Goal: Task Accomplishment & Management: Manage account settings

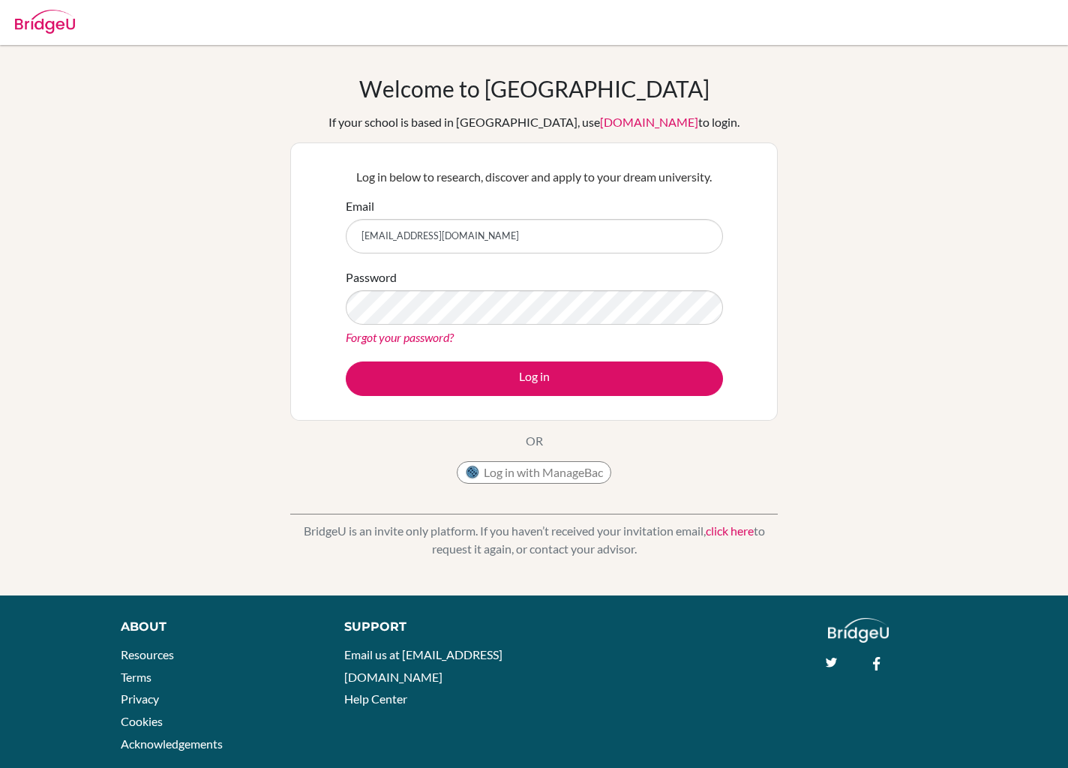
type input "[EMAIL_ADDRESS][DOMAIN_NAME]"
click at [534, 378] on button "Log in" at bounding box center [534, 378] width 377 height 34
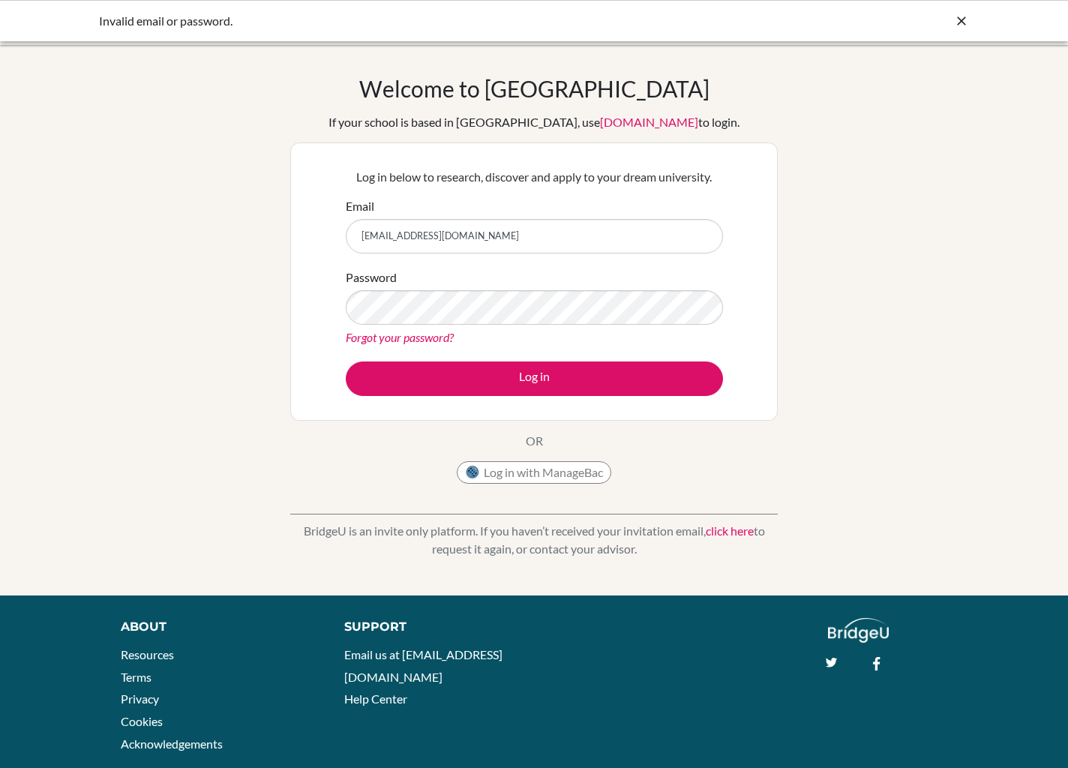
type input "[EMAIL_ADDRESS][DOMAIN_NAME]"
click at [534, 378] on button "Log in" at bounding box center [534, 378] width 377 height 34
type input "[EMAIL_ADDRESS][DOMAIN_NAME]"
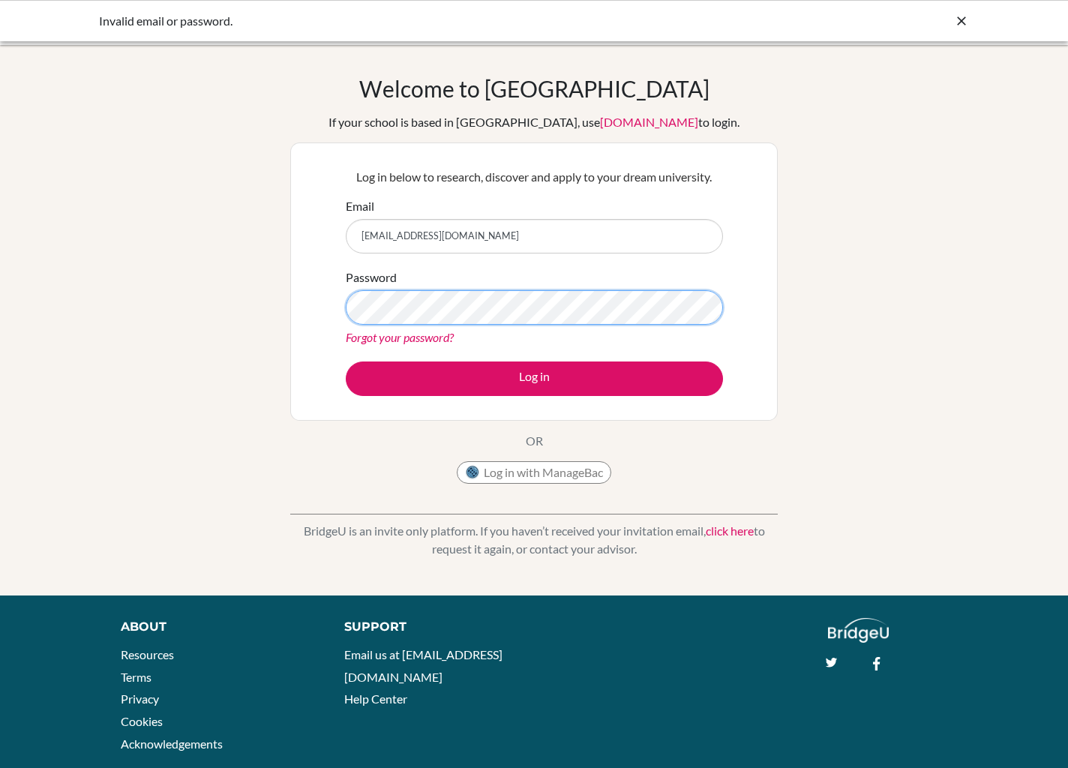
click at [534, 378] on button "Log in" at bounding box center [534, 378] width 377 height 34
click at [743, 529] on link "click here" at bounding box center [730, 530] width 48 height 14
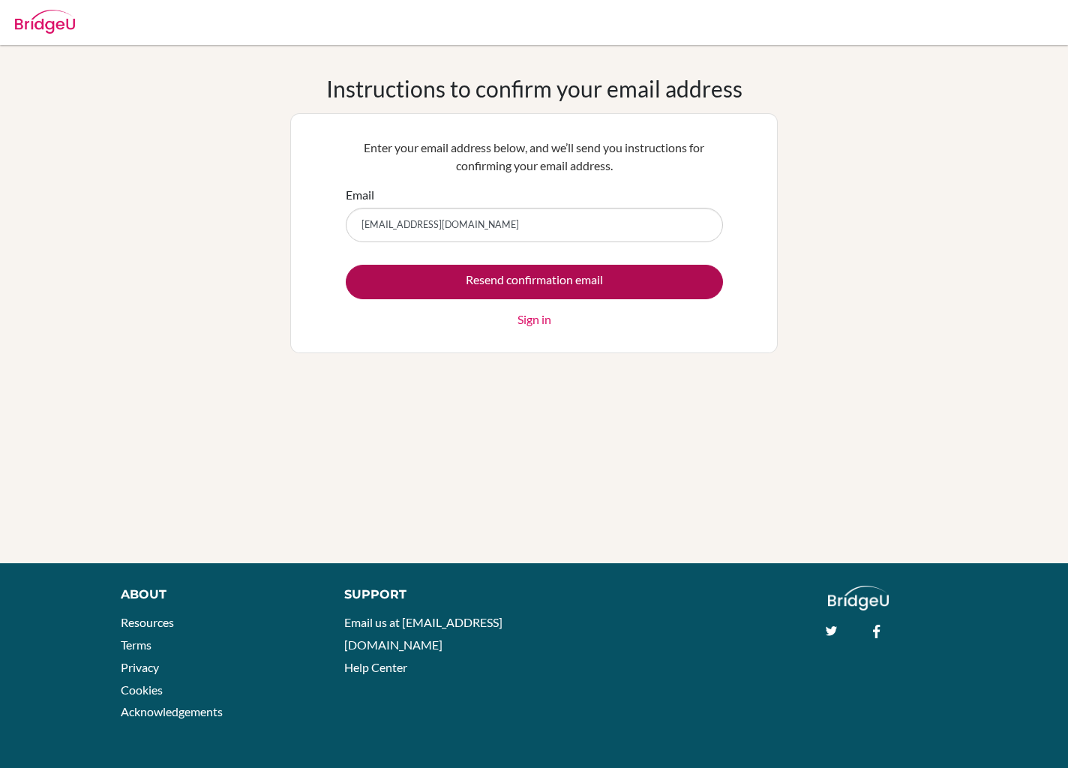
type input "[EMAIL_ADDRESS][DOMAIN_NAME]"
click at [638, 279] on input "Resend confirmation email" at bounding box center [534, 282] width 377 height 34
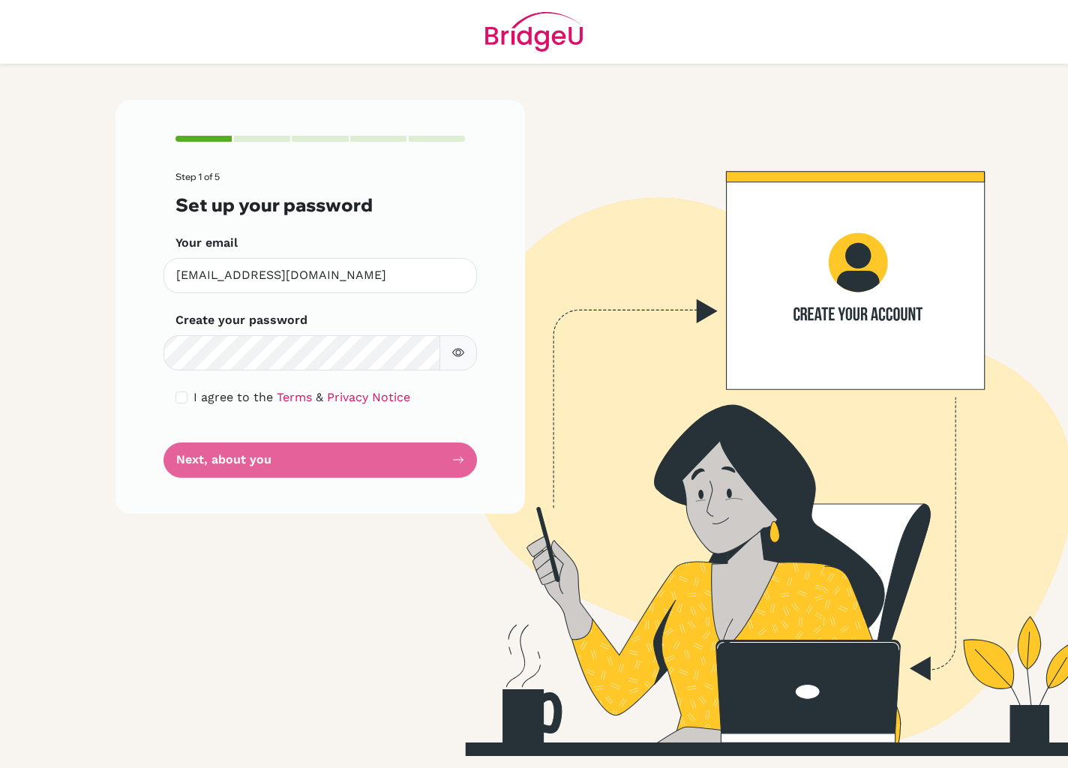
click at [474, 349] on button "button" at bounding box center [457, 352] width 37 height 35
drag, startPoint x: 189, startPoint y: 395, endPoint x: 192, endPoint y: 413, distance: 18.2
click at [189, 395] on div "I agree to the Terms & Privacy Notice" at bounding box center [319, 397] width 289 height 18
click at [183, 395] on input "checkbox" at bounding box center [181, 397] width 12 height 12
checkbox input "true"
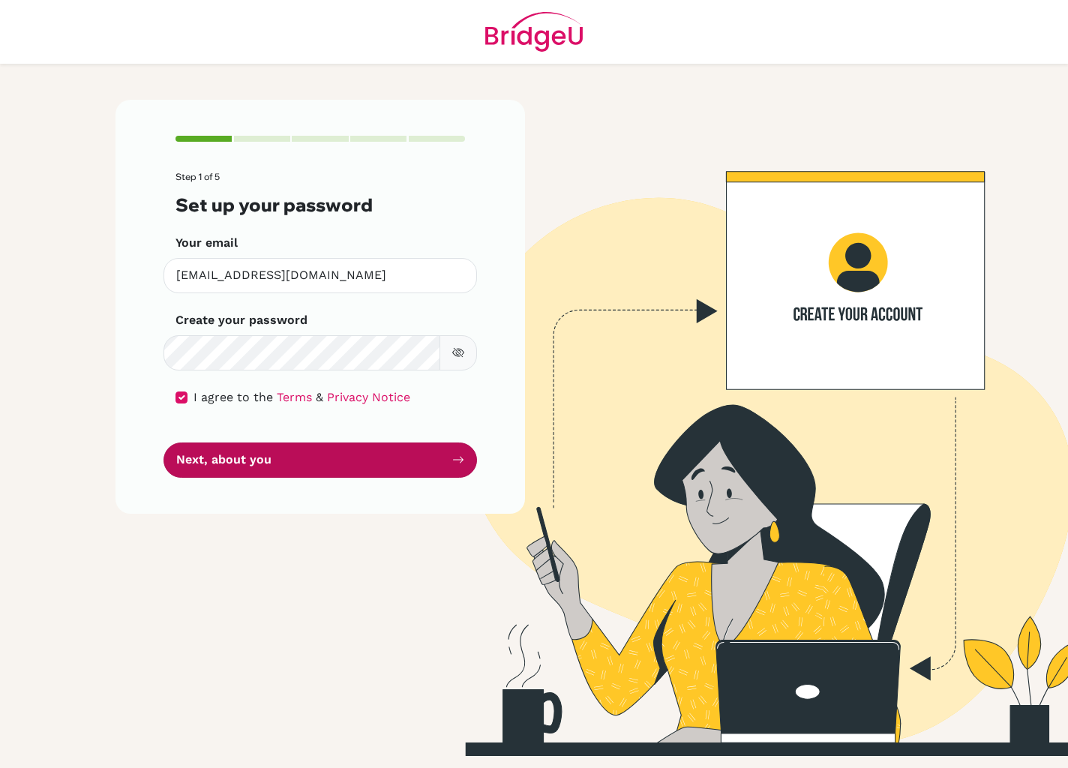
click at [220, 449] on button "Next, about you" at bounding box center [319, 459] width 313 height 35
